Goal: Task Accomplishment & Management: Manage account settings

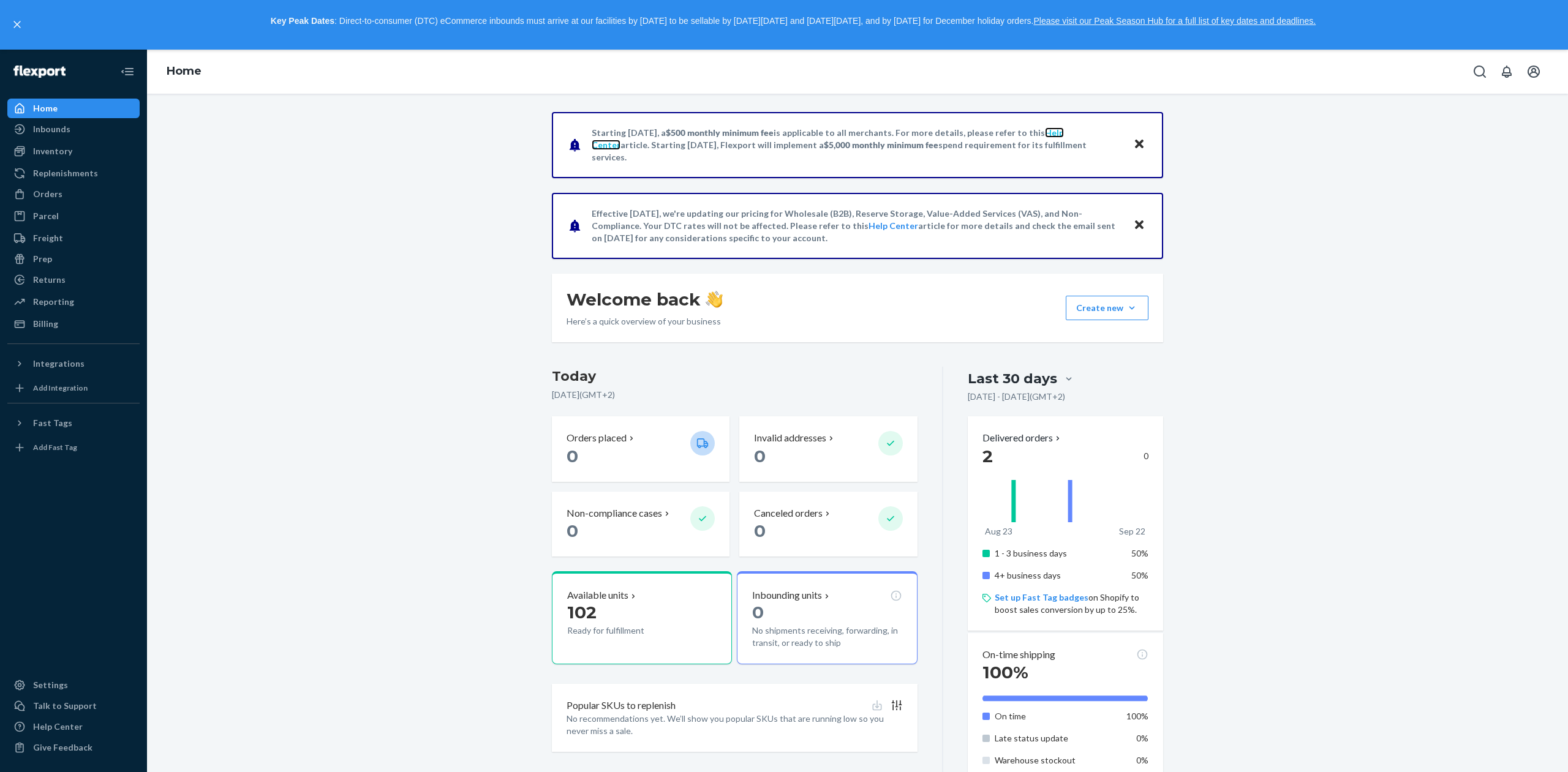
click at [1046, 142] on link "Help Center" at bounding box center [827, 139] width 472 height 23
click at [354, 259] on div "Starting [DATE], a $500 monthly minimum fee is applicable to all merchants. For…" at bounding box center [858, 556] width 1403 height 887
click at [82, 684] on div "Settings" at bounding box center [74, 685] width 130 height 17
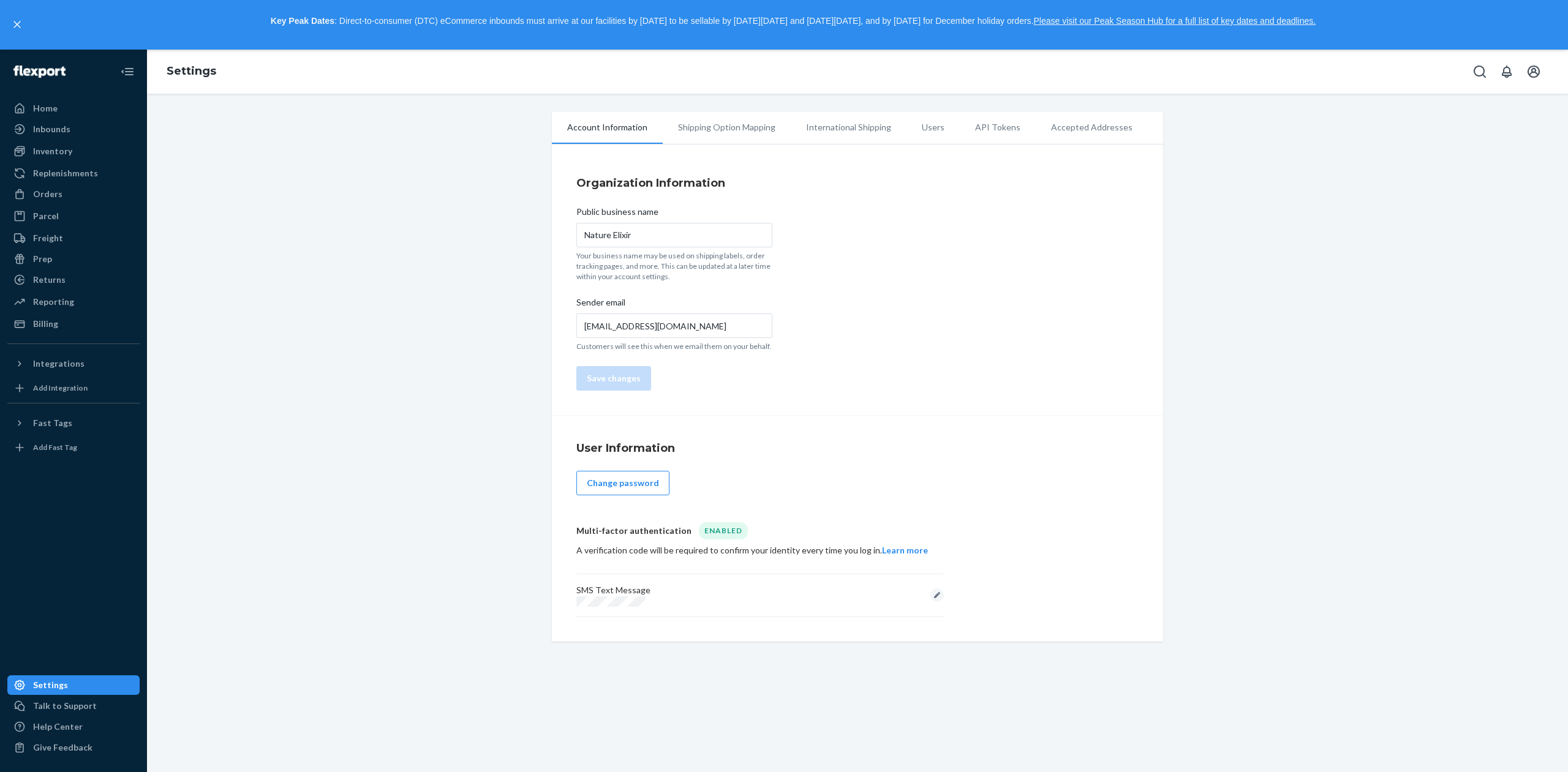
click at [697, 118] on li "Shipping Option Mapping" at bounding box center [727, 127] width 128 height 30
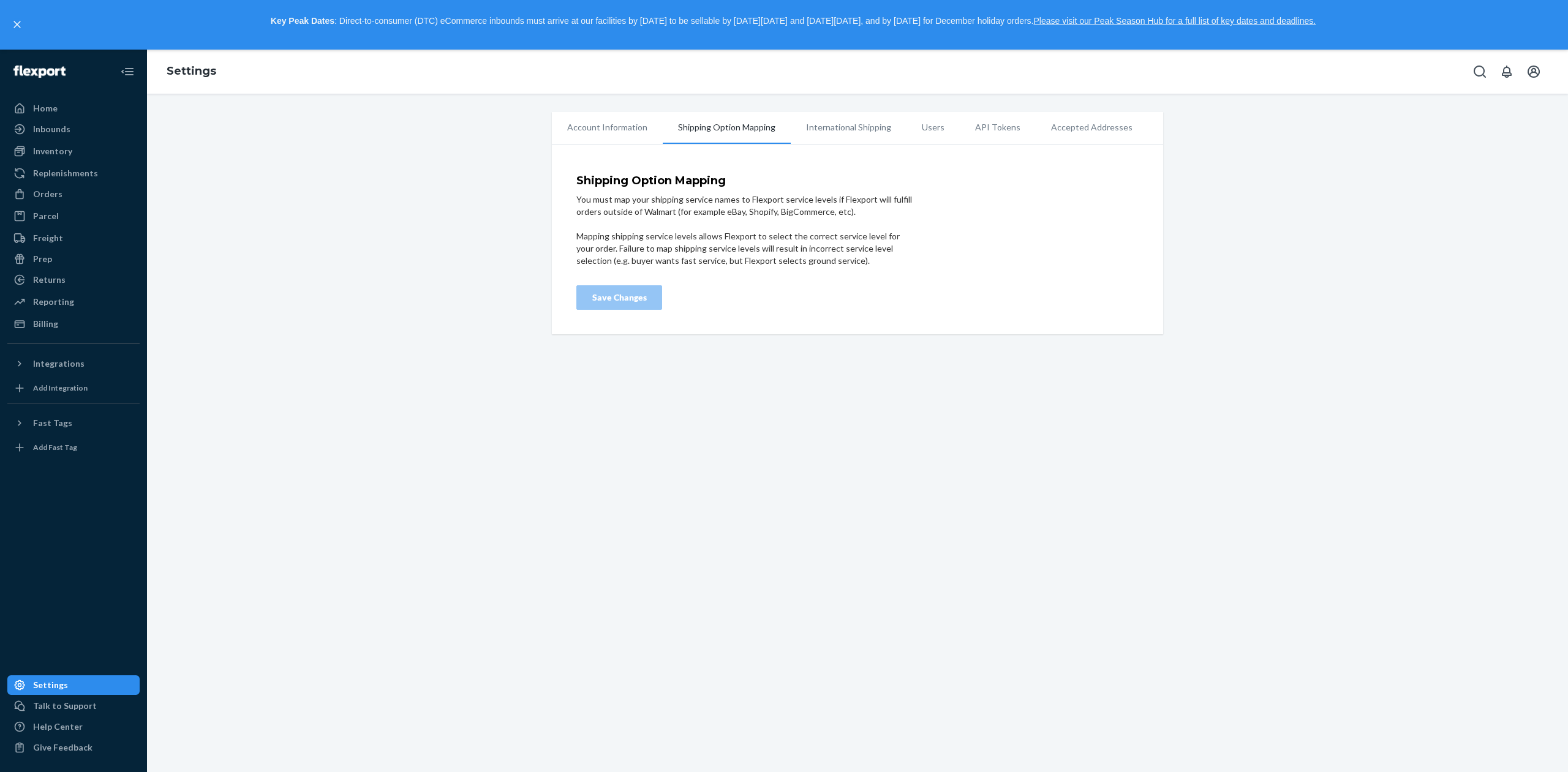
click at [819, 136] on li "International Shipping" at bounding box center [849, 127] width 116 height 30
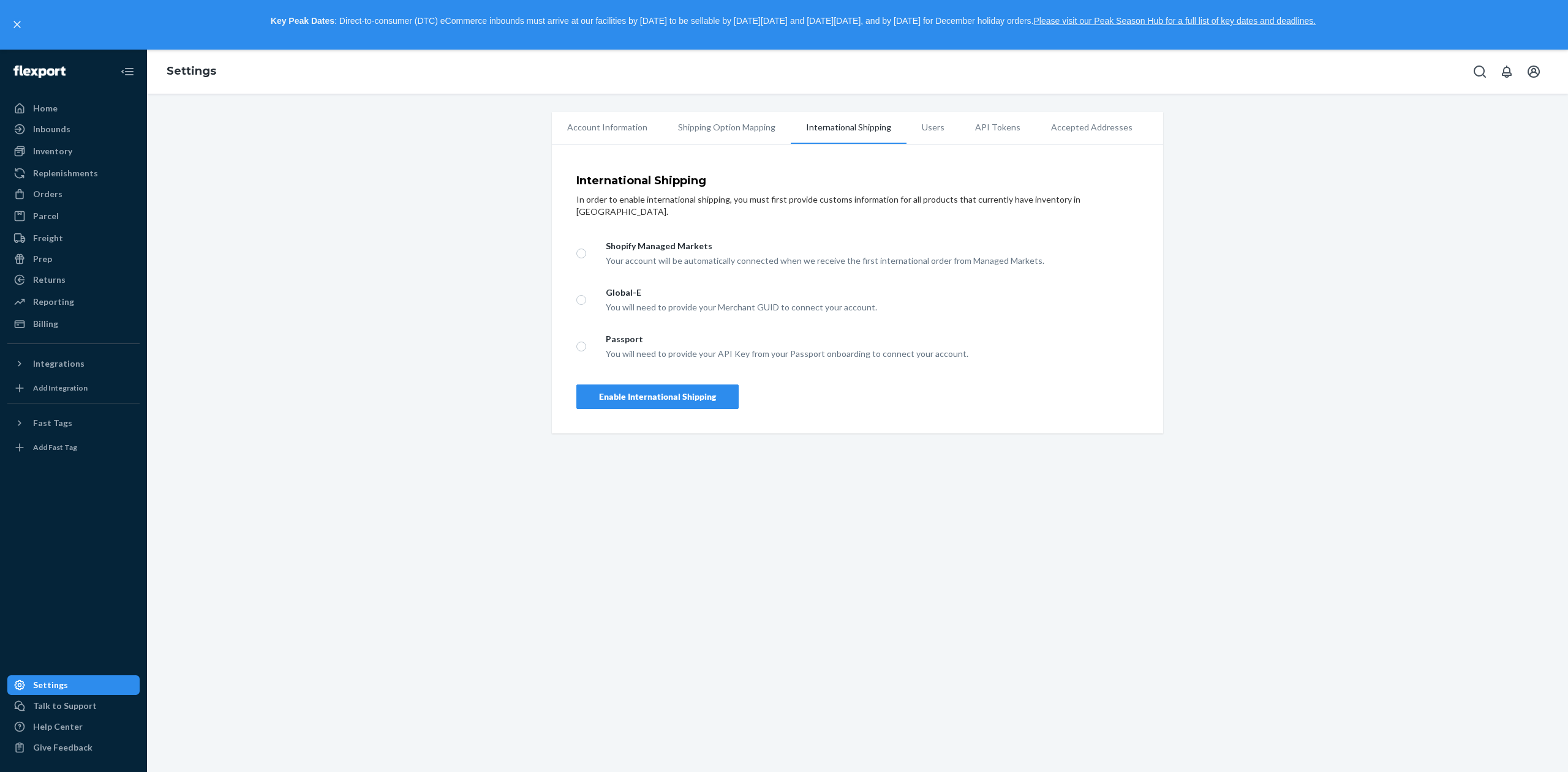
click at [602, 133] on li "Account Information" at bounding box center [607, 127] width 111 height 30
